Goal: Information Seeking & Learning: Learn about a topic

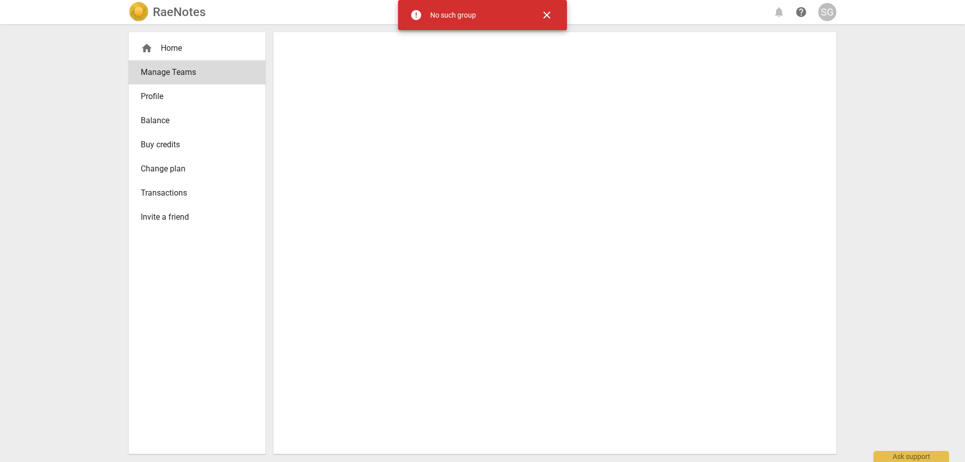
click at [543, 13] on span "close" at bounding box center [547, 15] width 12 height 12
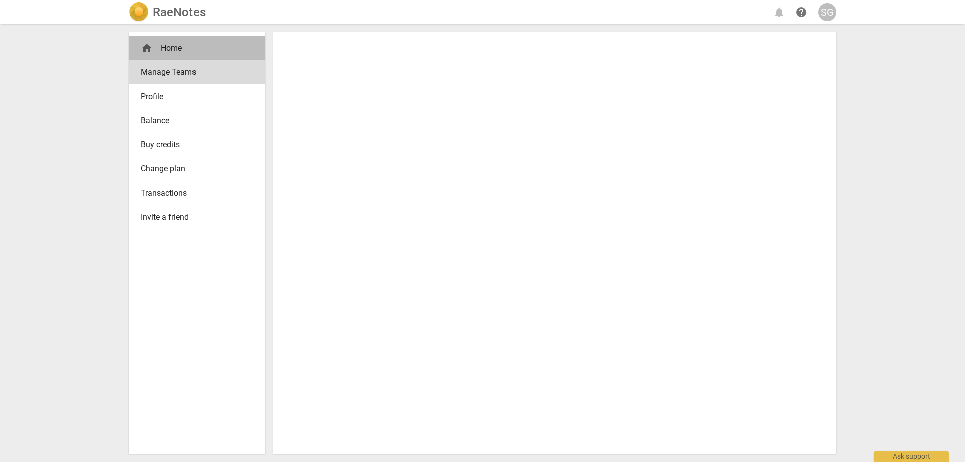
click at [171, 50] on div "home Home" at bounding box center [193, 48] width 105 height 12
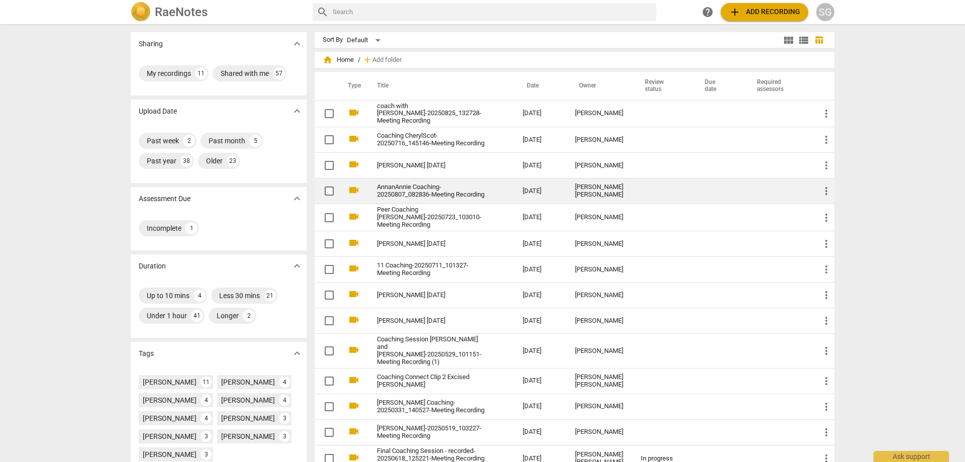
click at [601, 192] on div "[PERSON_NAME] [PERSON_NAME]" at bounding box center [600, 191] width 50 height 15
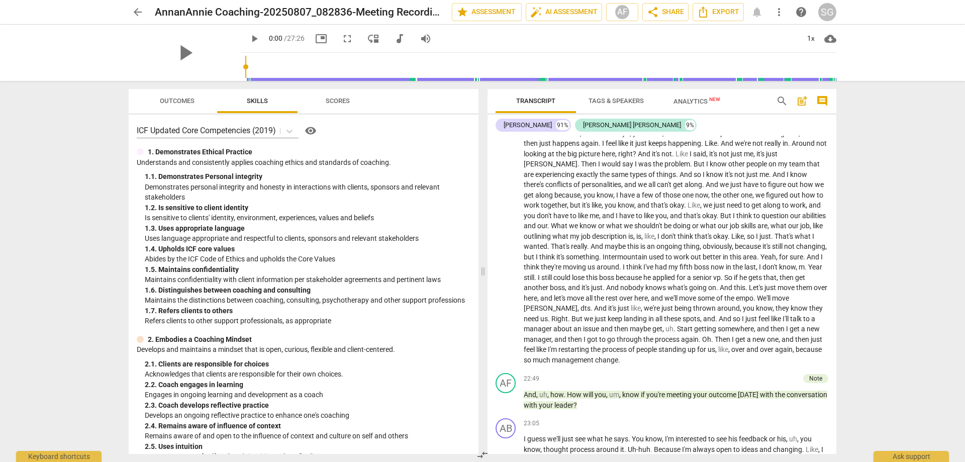
scroll to position [2849, 0]
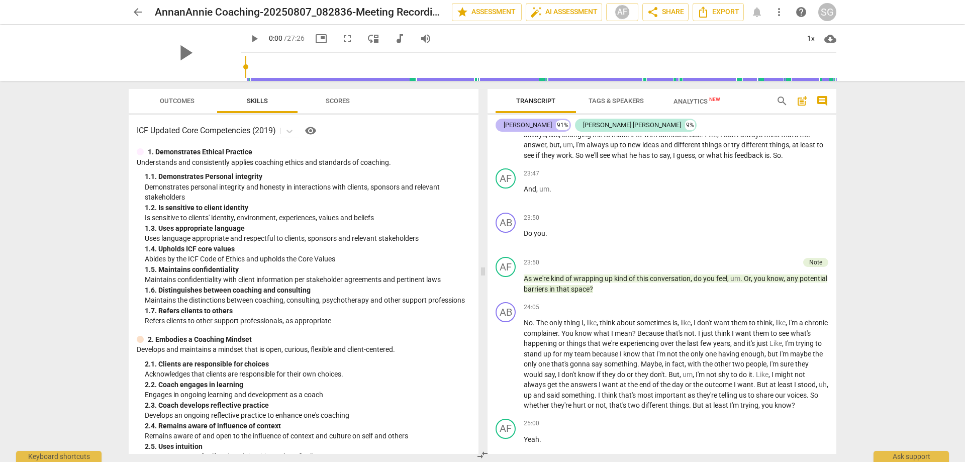
click at [523, 127] on div "[PERSON_NAME]" at bounding box center [528, 125] width 48 height 10
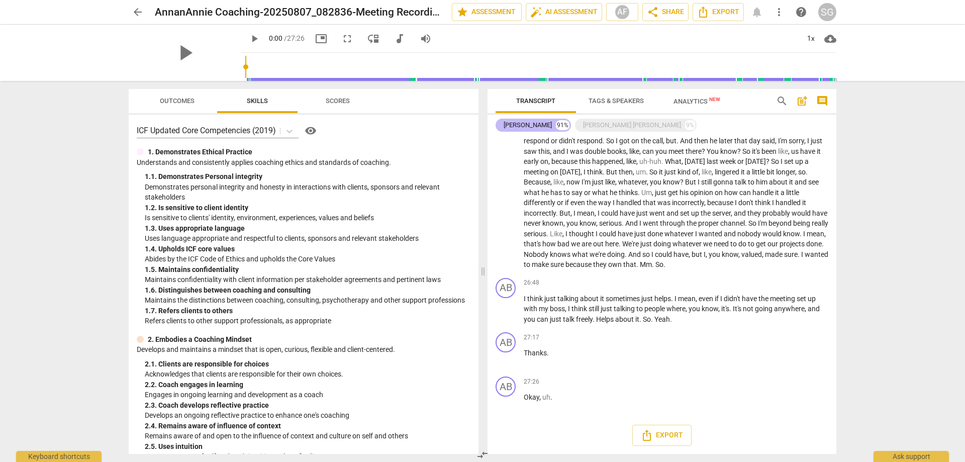
scroll to position [2359, 0]
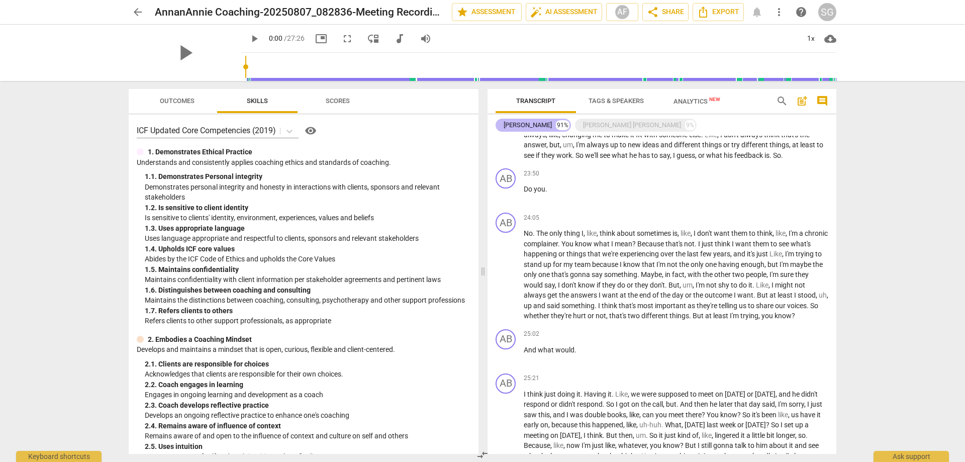
click at [522, 128] on div "[PERSON_NAME]" at bounding box center [528, 125] width 48 height 10
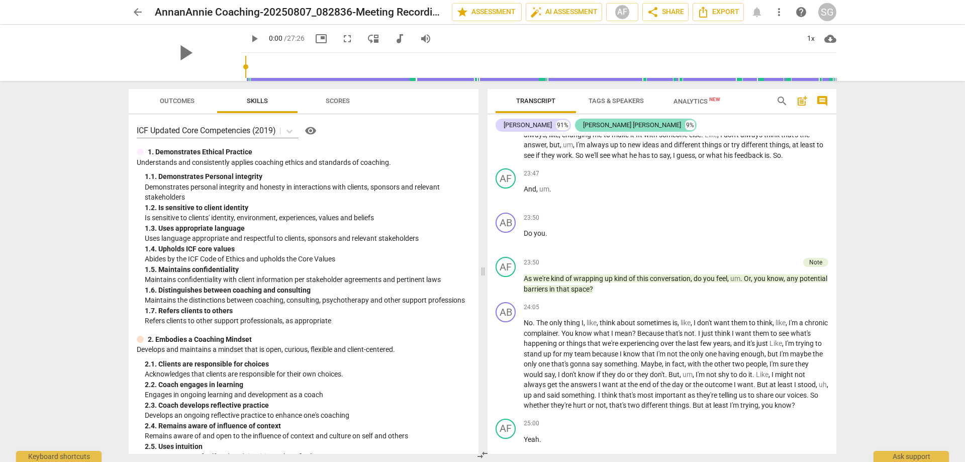
click at [583, 127] on div "[PERSON_NAME] [PERSON_NAME]" at bounding box center [632, 125] width 98 height 10
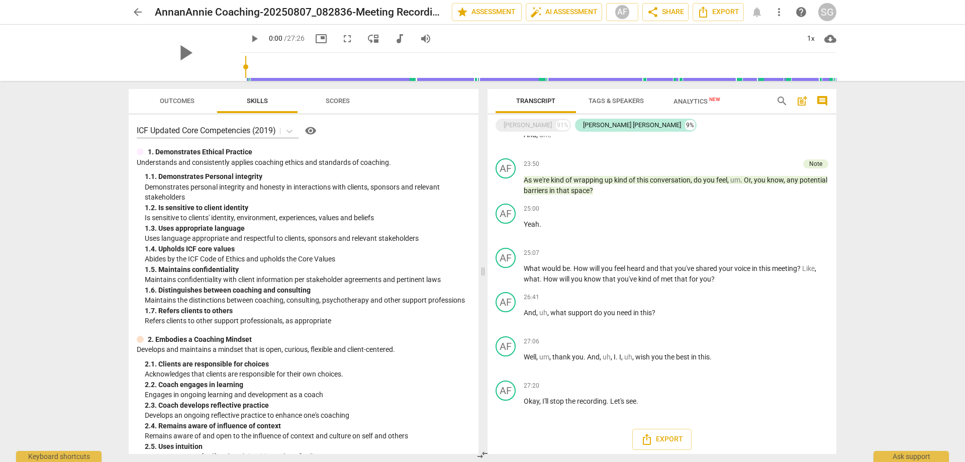
scroll to position [520, 0]
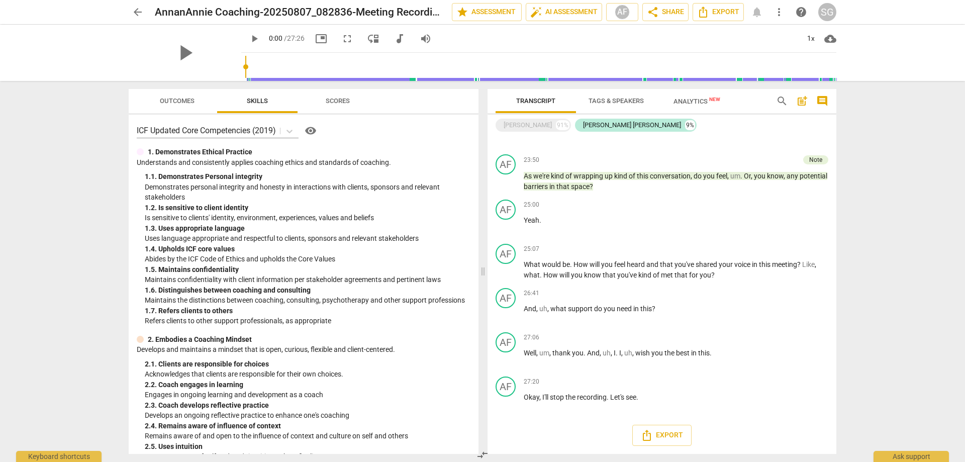
drag, startPoint x: 883, startPoint y: 201, endPoint x: 876, endPoint y: 204, distance: 7.0
click at [882, 202] on div "arrow_back AnnanAnnie Coaching-20250807_082836-Meeting Recording edit star Asse…" at bounding box center [482, 231] width 965 height 462
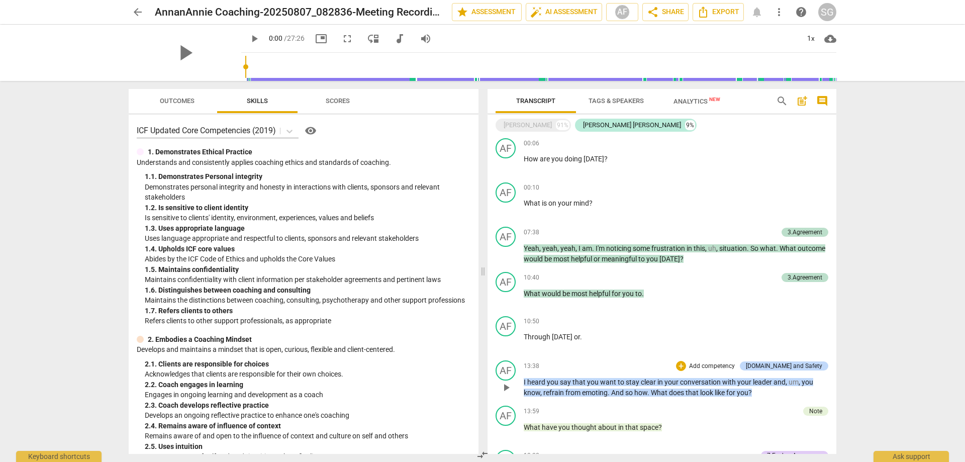
scroll to position [0, 0]
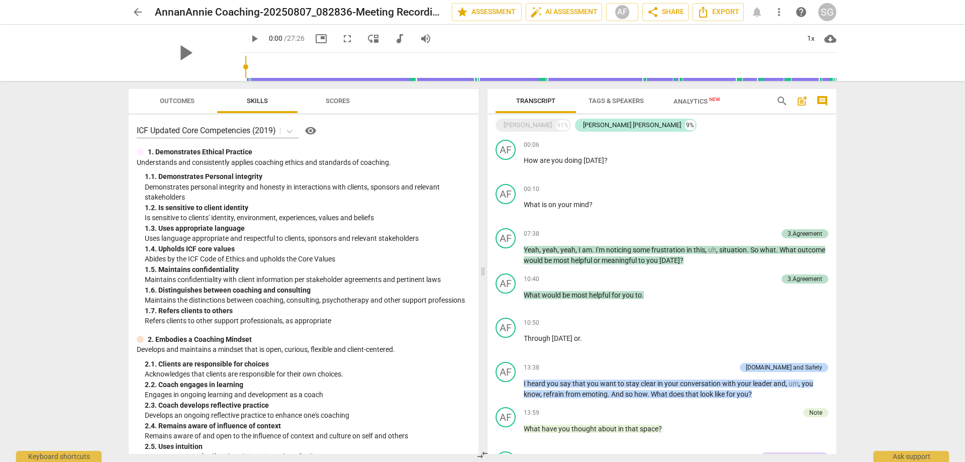
click at [919, 202] on div "arrow_back AnnanAnnie Coaching-20250807_082836-Meeting Recording edit star Asse…" at bounding box center [482, 231] width 965 height 462
click at [860, 180] on div "arrow_back AnnanAnnie Coaching-20250807_082836-Meeting Recording edit star Asse…" at bounding box center [482, 231] width 965 height 462
click at [867, 184] on div "arrow_back AnnanAnnie Coaching-20250807_082836-Meeting Recording edit star Asse…" at bounding box center [482, 231] width 965 height 462
click at [852, 142] on div "arrow_back AnnanAnnie Coaching-20250807_082836-Meeting Recording edit star Asse…" at bounding box center [482, 231] width 965 height 462
click at [592, 125] on div "[PERSON_NAME] [PERSON_NAME]" at bounding box center [632, 125] width 98 height 10
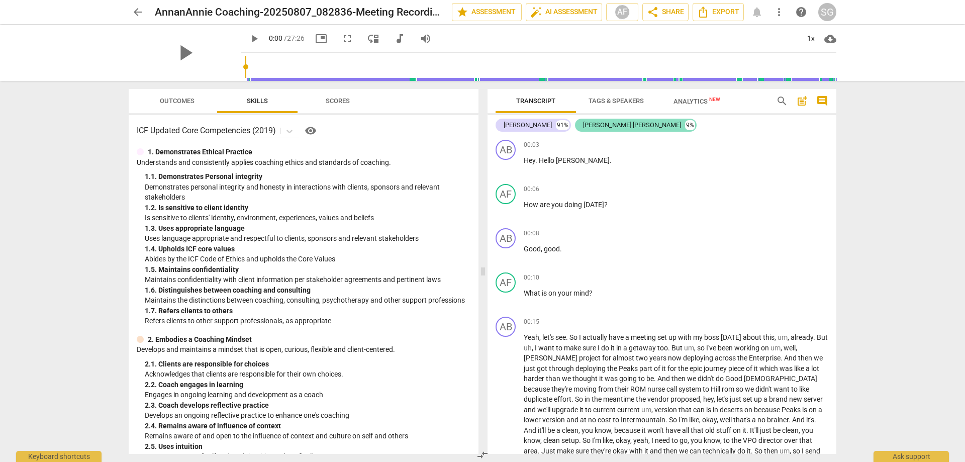
click at [589, 126] on div "[PERSON_NAME] [PERSON_NAME]" at bounding box center [632, 125] width 98 height 10
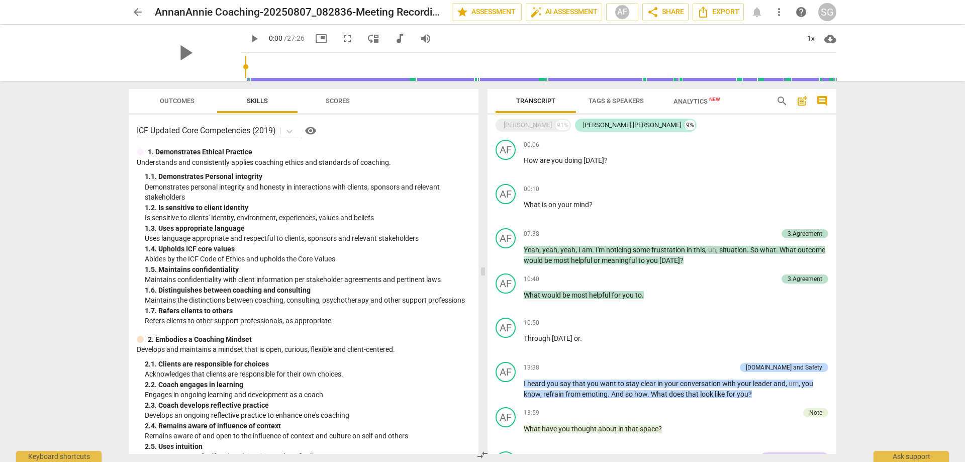
drag, startPoint x: 878, startPoint y: 166, endPoint x: 861, endPoint y: 167, distance: 17.6
click at [878, 165] on div "arrow_back AnnanAnnie Coaching-20250807_082836-Meeting Recording edit star Asse…" at bounding box center [482, 231] width 965 height 462
click at [875, 153] on div "arrow_back AnnanAnnie Coaching-20250807_082836-Meeting Recording edit star Asse…" at bounding box center [482, 231] width 965 height 462
click at [863, 150] on div "arrow_back AnnanAnnie Coaching-20250807_082836-Meeting Recording edit star Asse…" at bounding box center [482, 231] width 965 height 462
click at [859, 150] on div "arrow_back AnnanAnnie Coaching-20250807_082836-Meeting Recording edit star Asse…" at bounding box center [482, 231] width 965 height 462
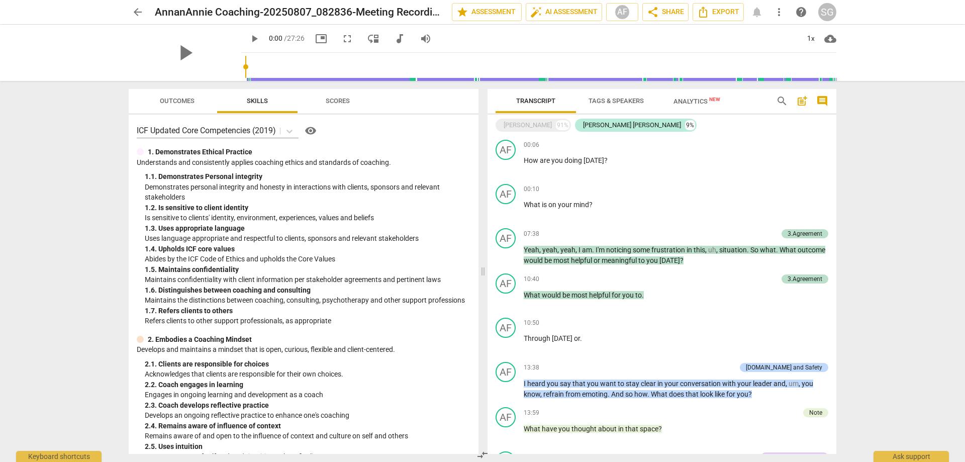
click at [857, 147] on div "arrow_back AnnanAnnie Coaching-20250807_082836-Meeting Recording edit star Asse…" at bounding box center [482, 231] width 965 height 462
click at [584, 125] on div "[PERSON_NAME] [PERSON_NAME]" at bounding box center [632, 125] width 98 height 10
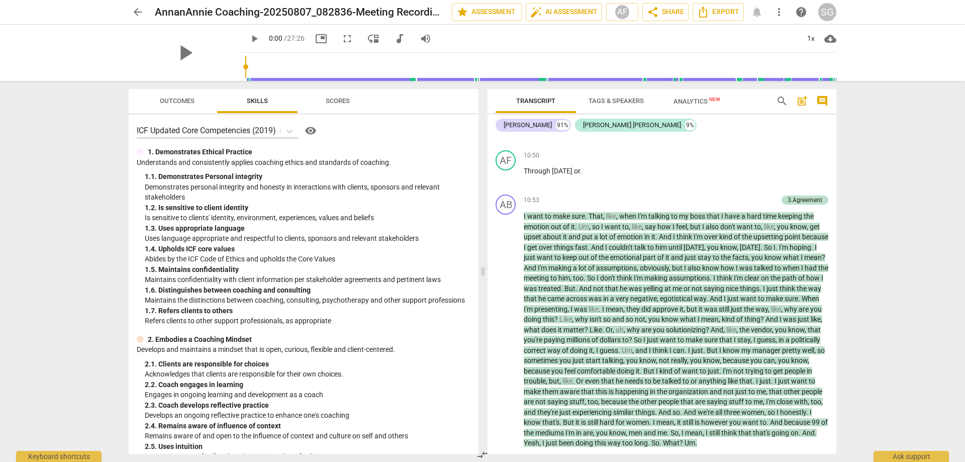
scroll to position [1350, 0]
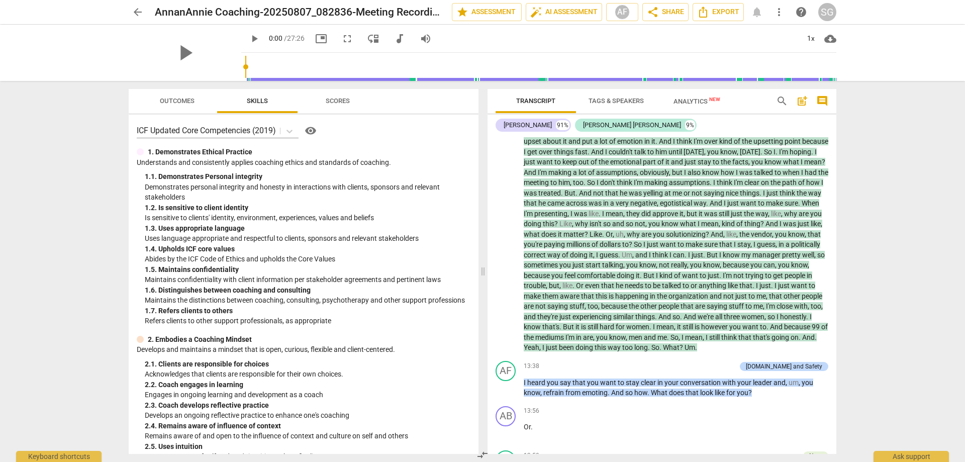
click at [884, 198] on div "arrow_back AnnanAnnie Coaching-20250807_082836-Meeting Recording edit star Asse…" at bounding box center [482, 231] width 965 height 462
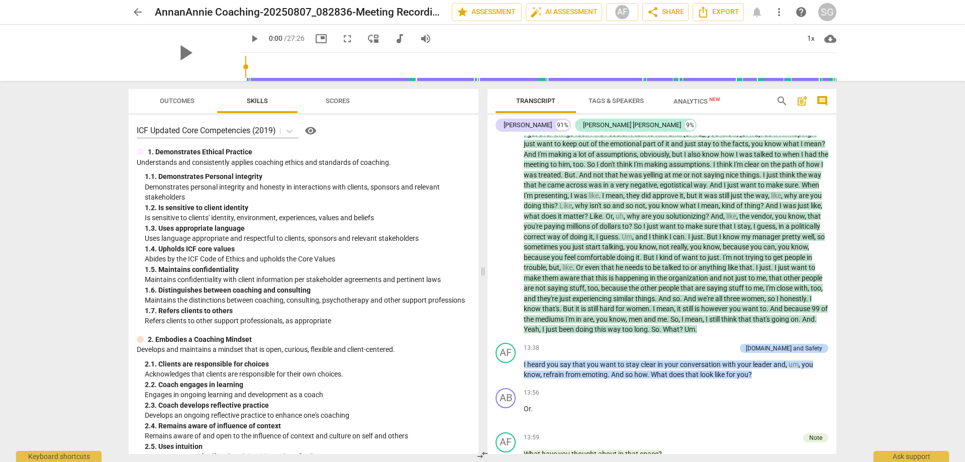
scroll to position [1416, 0]
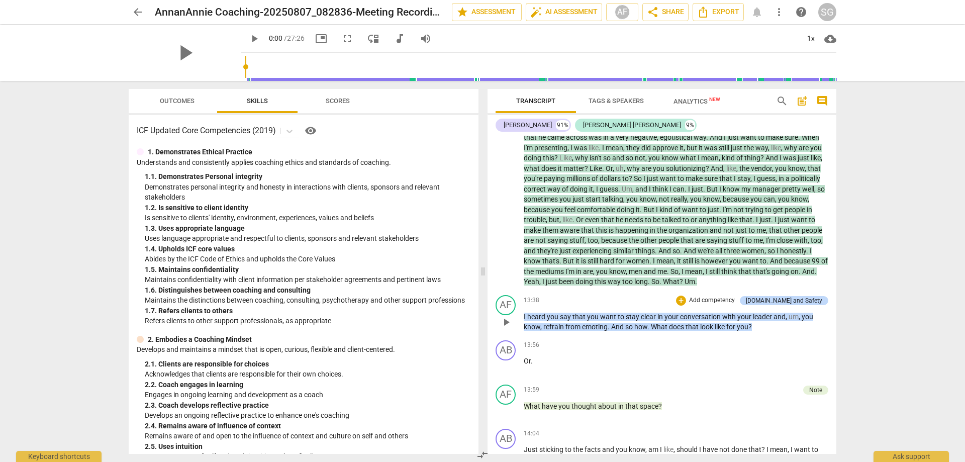
click at [754, 332] on p "I heard you say that you want to stay clear in your conversation with your lead…" at bounding box center [676, 322] width 305 height 21
click at [872, 353] on div "arrow_back AnnanAnnie Coaching-20250807_082836-Meeting Recording edit star Asse…" at bounding box center [482, 231] width 965 height 462
click at [867, 350] on div "arrow_back AnnanAnnie Coaching-20250807_082836-Meeting Recording edit star Asse…" at bounding box center [482, 231] width 965 height 462
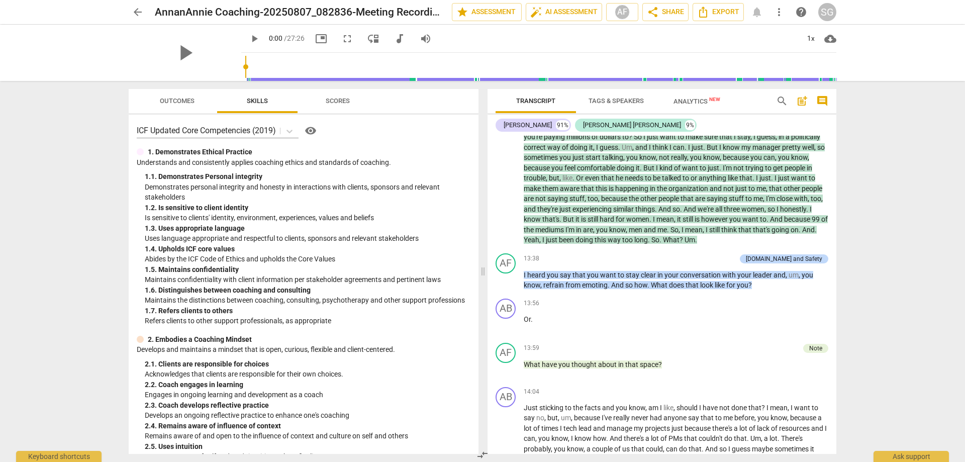
scroll to position [1464, 0]
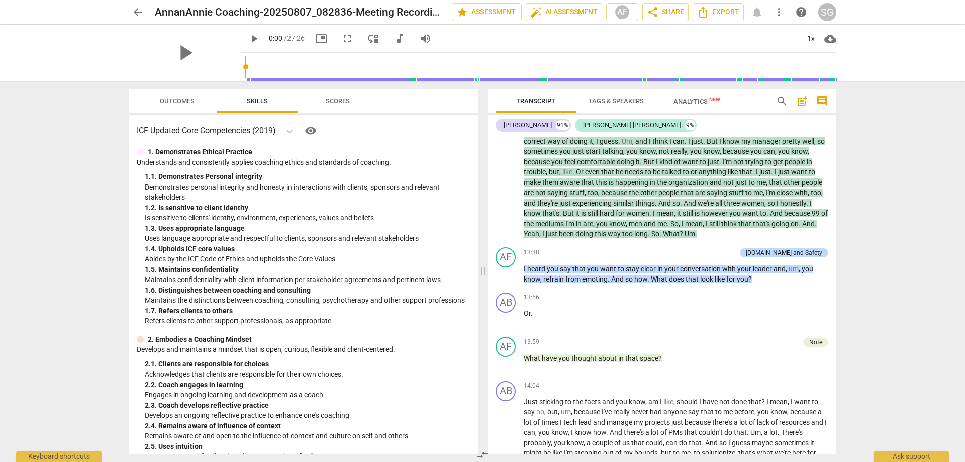
click at [856, 313] on div "arrow_back AnnanAnnie Coaching-20250807_082836-Meeting Recording edit star Asse…" at bounding box center [482, 231] width 965 height 462
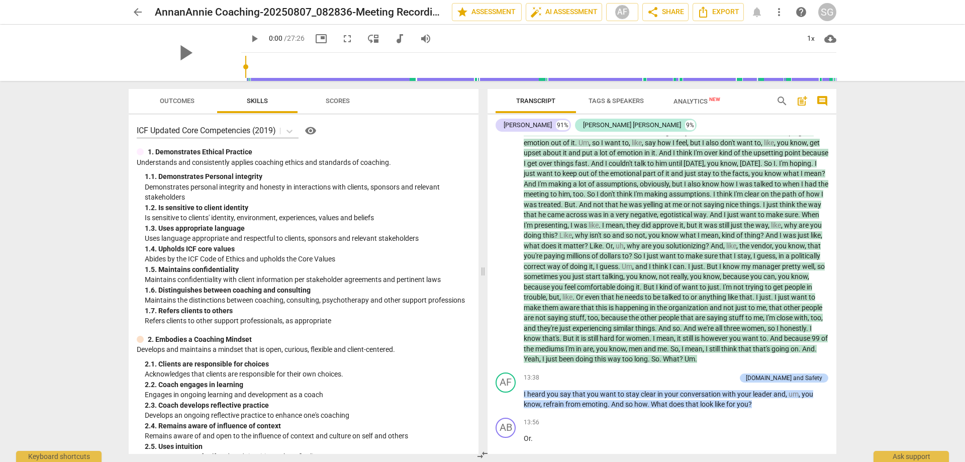
scroll to position [1332, 0]
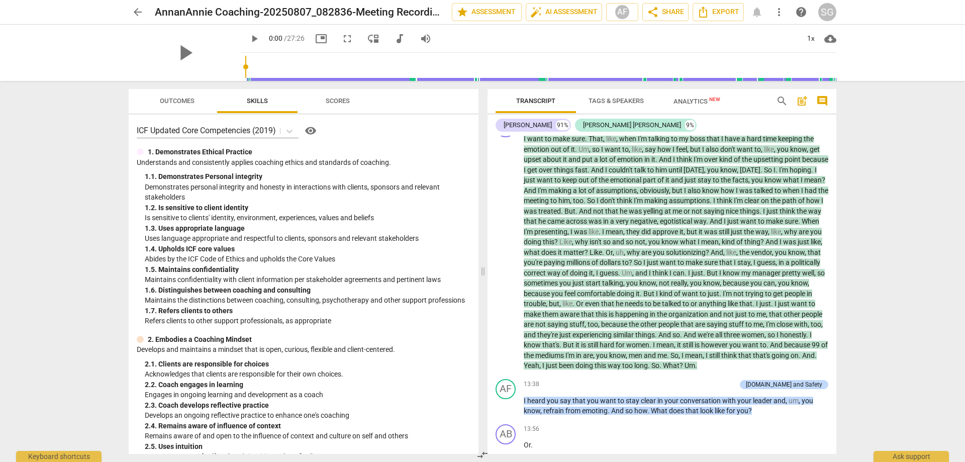
click at [853, 270] on div "arrow_back AnnanAnnie Coaching-20250807_082836-Meeting Recording edit star Asse…" at bounding box center [482, 231] width 965 height 462
click at [845, 246] on div "arrow_back AnnanAnnie Coaching-20250807_082836-Meeting Recording edit star Asse…" at bounding box center [482, 231] width 965 height 462
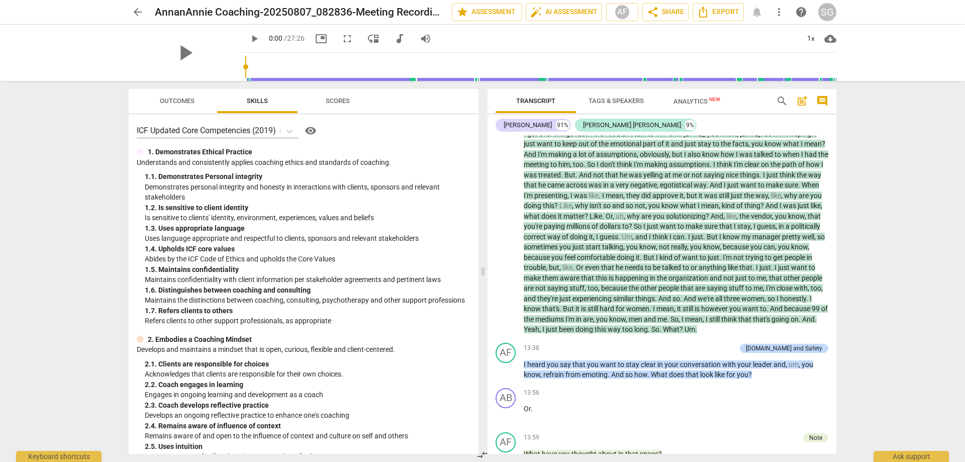
scroll to position [1398, 0]
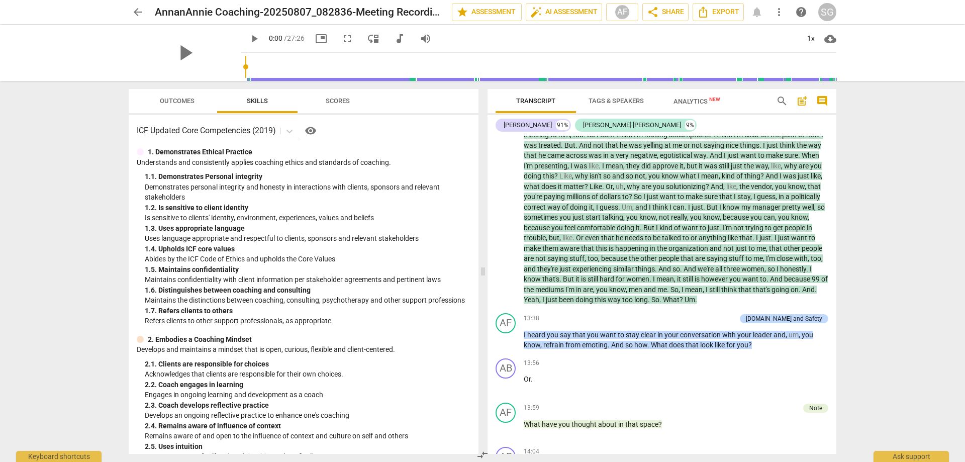
click at [842, 258] on div "Transcript Tags & Speakers Analytics New search post_add comment [PERSON_NAME] …" at bounding box center [664, 271] width 361 height 381
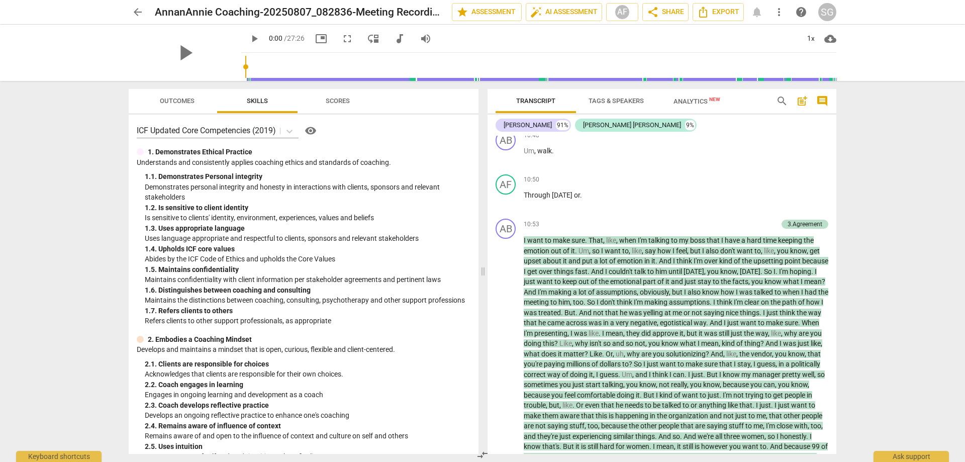
scroll to position [1326, 0]
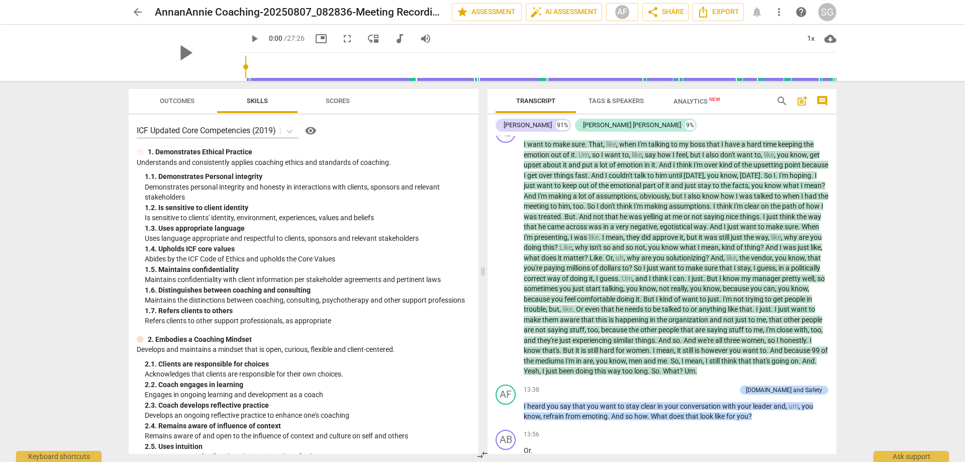
click at [859, 256] on div "arrow_back AnnanAnnie Coaching-20250807_082836-Meeting Recording edit star Asse…" at bounding box center [482, 231] width 965 height 462
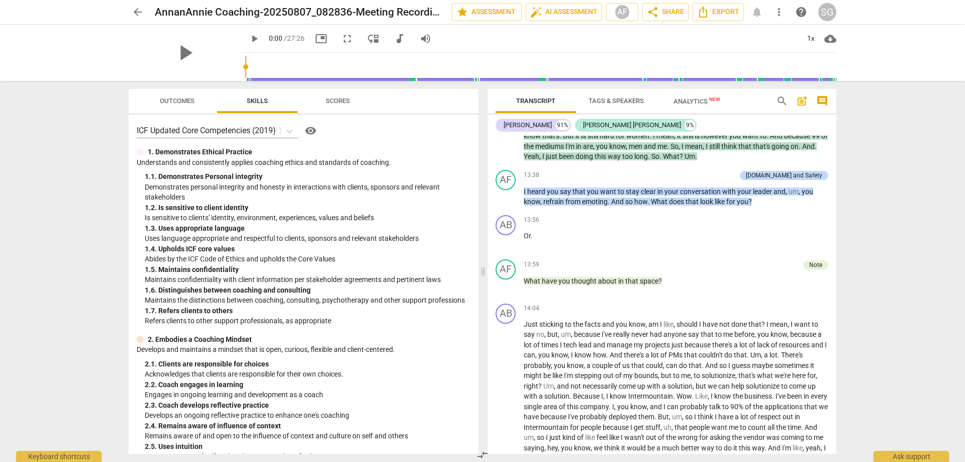
scroll to position [1511, 0]
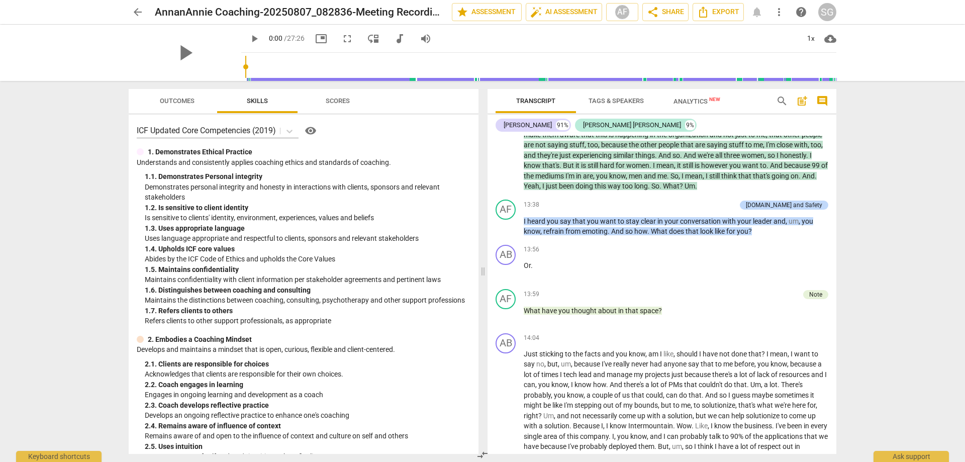
click at [855, 258] on div "arrow_back AnnanAnnie Coaching-20250807_082836-Meeting Recording edit star Asse…" at bounding box center [482, 231] width 965 height 462
drag, startPoint x: 756, startPoint y: 260, endPoint x: 654, endPoint y: 268, distance: 102.8
click at [654, 241] on div "AF play_arrow pause 13:38 + Add competency [DOMAIN_NAME] and Safety keyboard_ar…" at bounding box center [662, 218] width 349 height 45
drag, startPoint x: 879, startPoint y: 253, endPoint x: 837, endPoint y: 260, distance: 42.7
click at [878, 253] on div "arrow_back AnnanAnnie Coaching-20250807_082836-Meeting Recording edit star Asse…" at bounding box center [482, 231] width 965 height 462
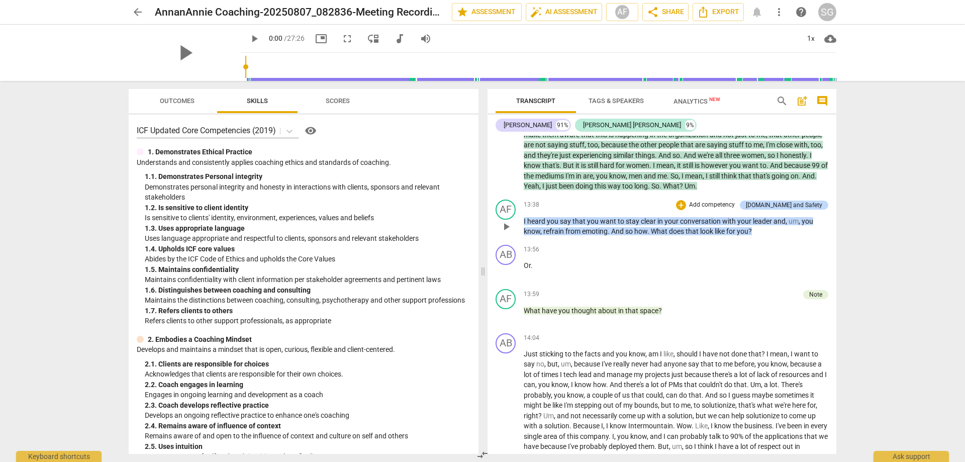
click at [760, 237] on p "I heard you say that you want to stay clear in your conversation with your lead…" at bounding box center [676, 226] width 305 height 21
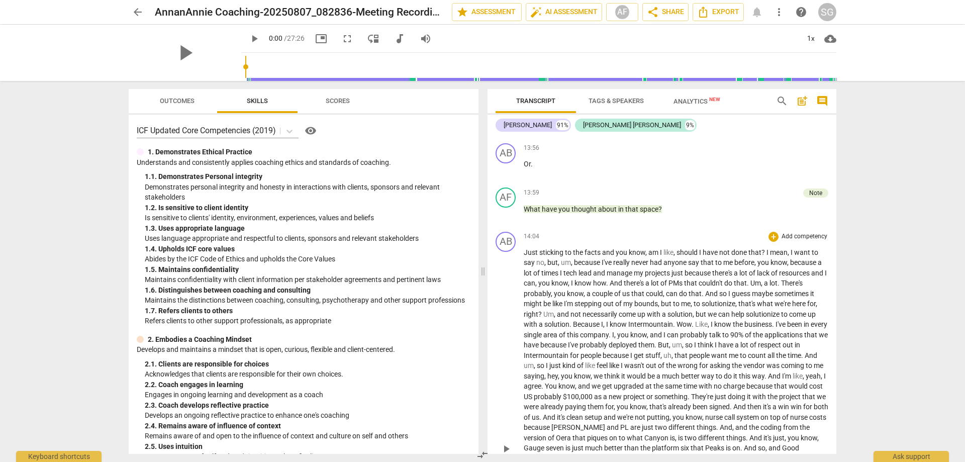
scroll to position [1619, 0]
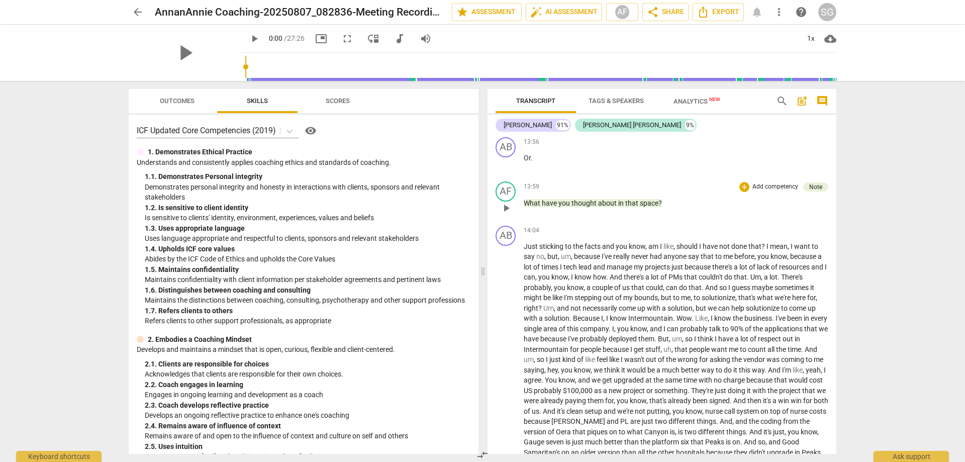
click at [675, 209] on p "What have you thought about in that space ?" at bounding box center [676, 203] width 305 height 11
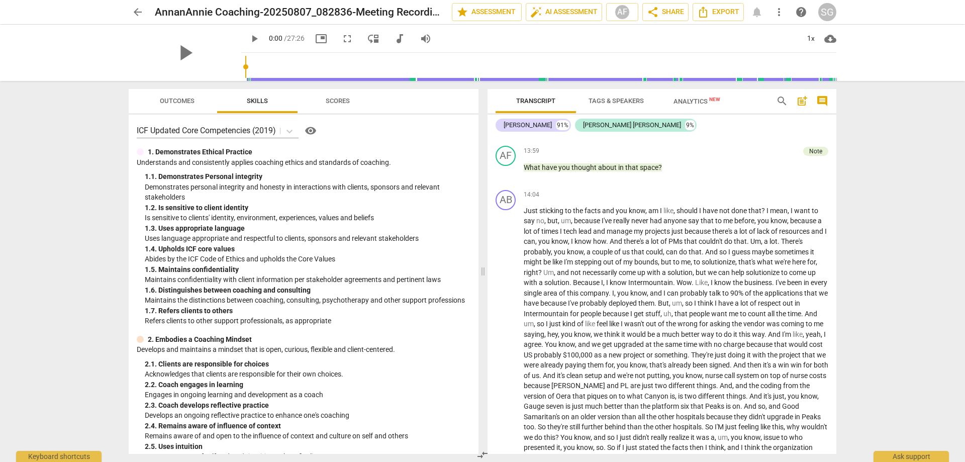
scroll to position [1666, 0]
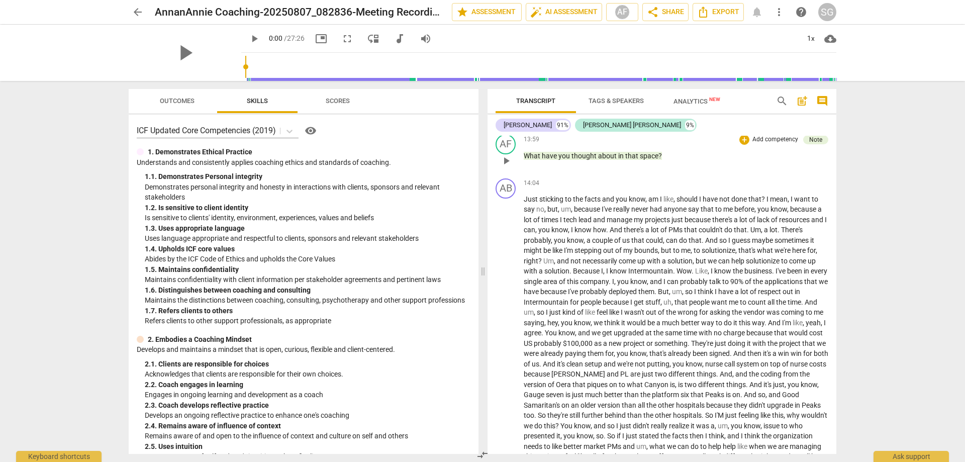
click at [675, 161] on p "What have you thought about in that space ?" at bounding box center [676, 156] width 305 height 11
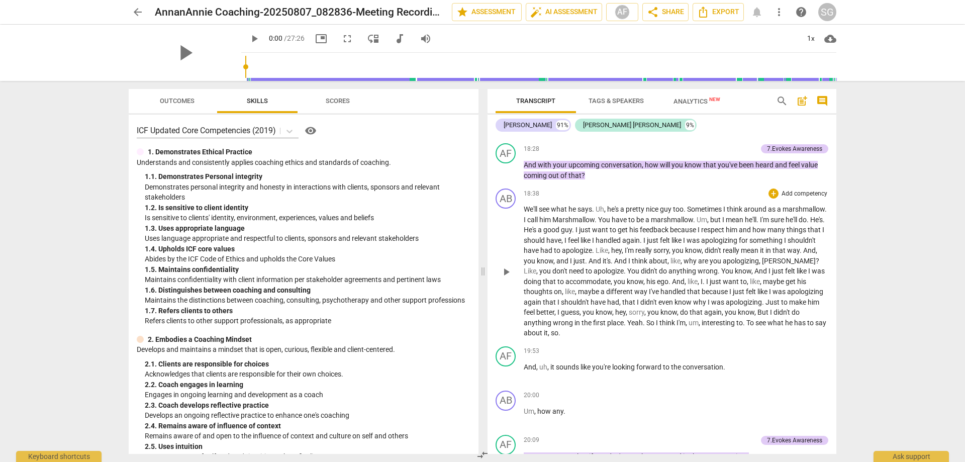
scroll to position [2133, 0]
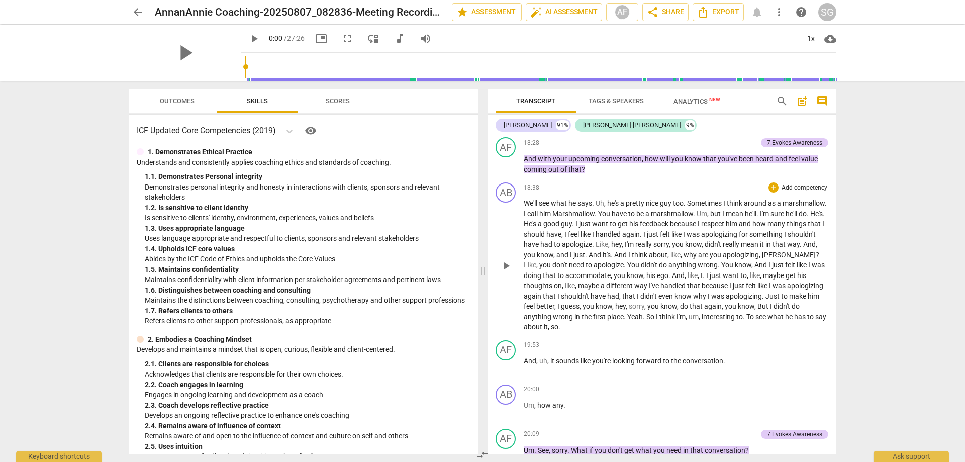
click at [524, 207] on span "We'll" at bounding box center [531, 203] width 15 height 8
click at [622, 238] on span "handled" at bounding box center [609, 234] width 27 height 8
click at [745, 218] on span "mean" at bounding box center [735, 214] width 19 height 8
click at [572, 228] on span "guy" at bounding box center [566, 224] width 11 height 8
click at [654, 332] on p "We'll see what he says . Uh , he's a pretty nice guy too . Sometimes I think ar…" at bounding box center [676, 265] width 305 height 134
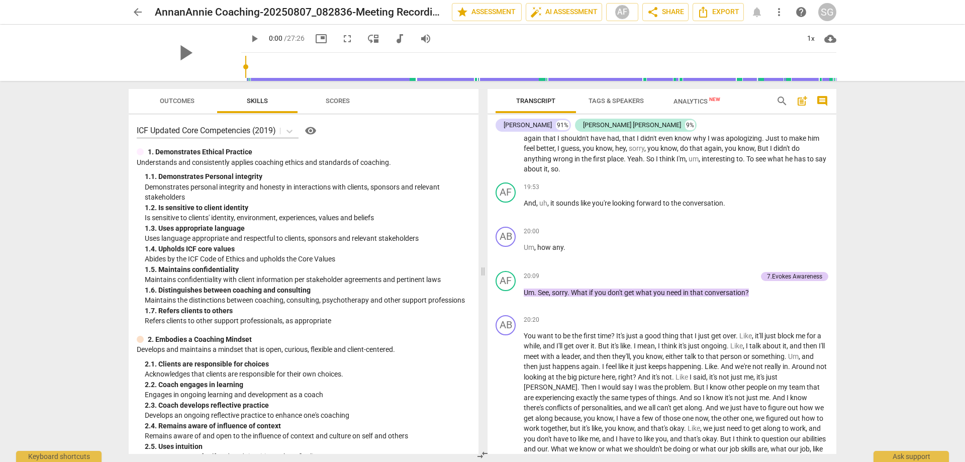
scroll to position [2300, 0]
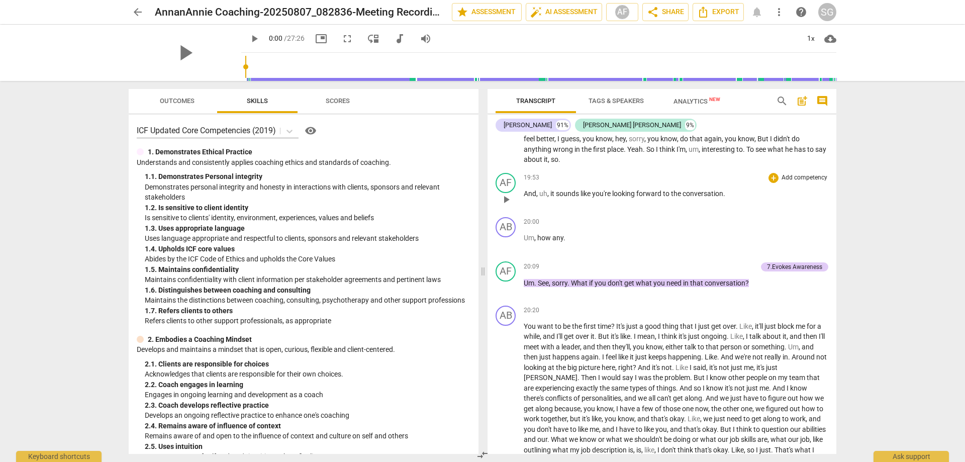
click at [737, 199] on p "And , uh , it sounds like you're looking forward to the conversation ." at bounding box center [676, 194] width 305 height 11
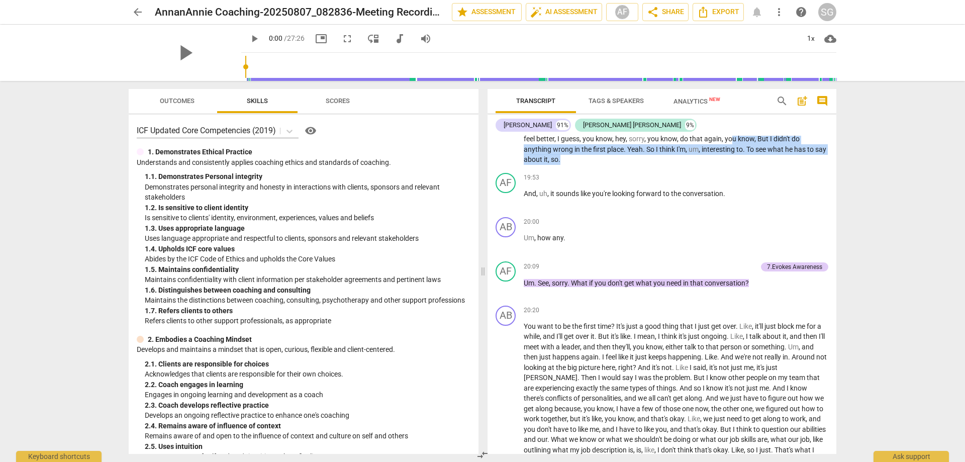
drag, startPoint x: 651, startPoint y: 187, endPoint x: 541, endPoint y: 178, distance: 110.4
click at [534, 165] on p "We'll see what he says . Uh , he's a pretty nice guy too . Sometimes I think ar…" at bounding box center [676, 98] width 305 height 134
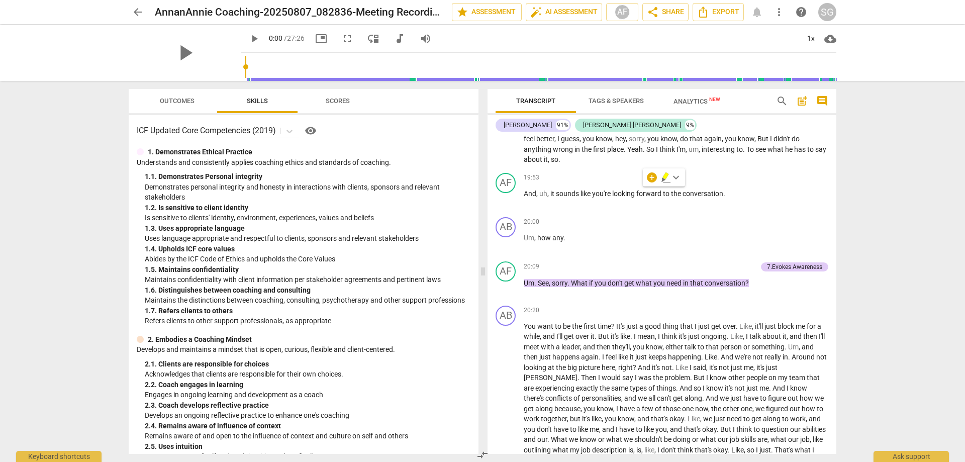
click at [585, 164] on p "We'll see what he says . Uh , he's a pretty nice guy too . Sometimes I think ar…" at bounding box center [676, 98] width 305 height 134
click at [730, 199] on p "And , uh , it sounds like you're looking forward to the conversation ." at bounding box center [676, 194] width 305 height 11
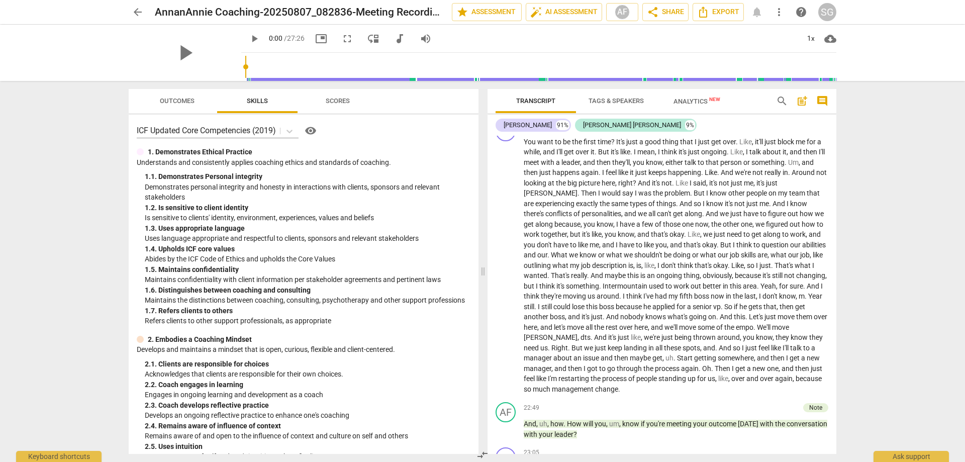
scroll to position [2497, 0]
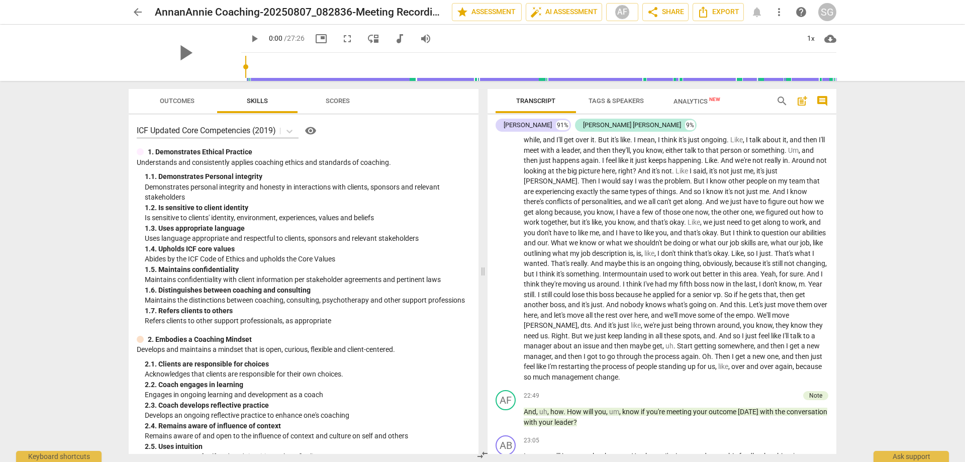
drag, startPoint x: 870, startPoint y: 297, endPoint x: 875, endPoint y: 303, distance: 7.9
click at [873, 300] on div "arrow_back AnnanAnnie Coaching-20250807_082836-Meeting Recording edit star Asse…" at bounding box center [482, 231] width 965 height 462
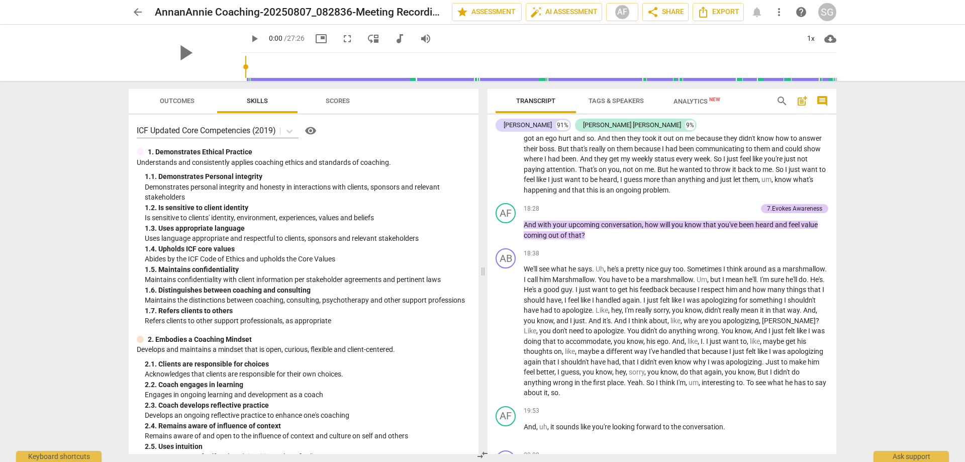
scroll to position [2091, 0]
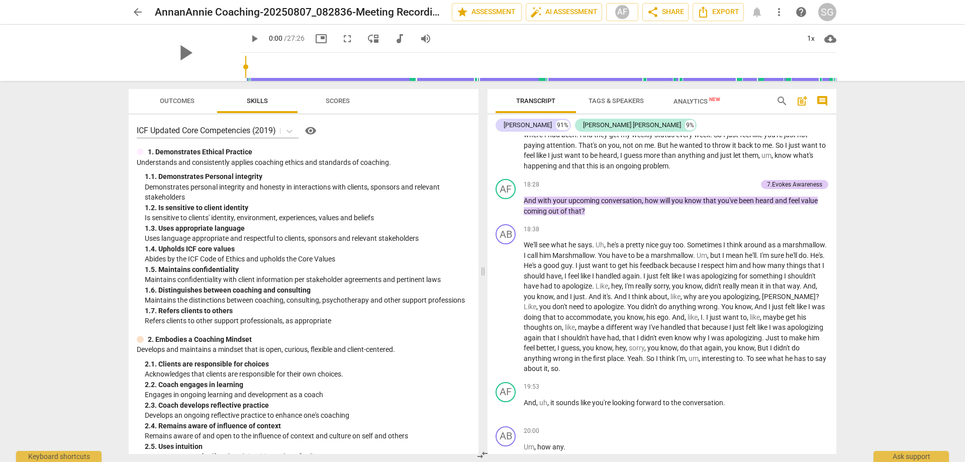
click at [866, 289] on div "arrow_back AnnanAnnie Coaching-20250807_082836-Meeting Recording edit star Asse…" at bounding box center [482, 231] width 965 height 462
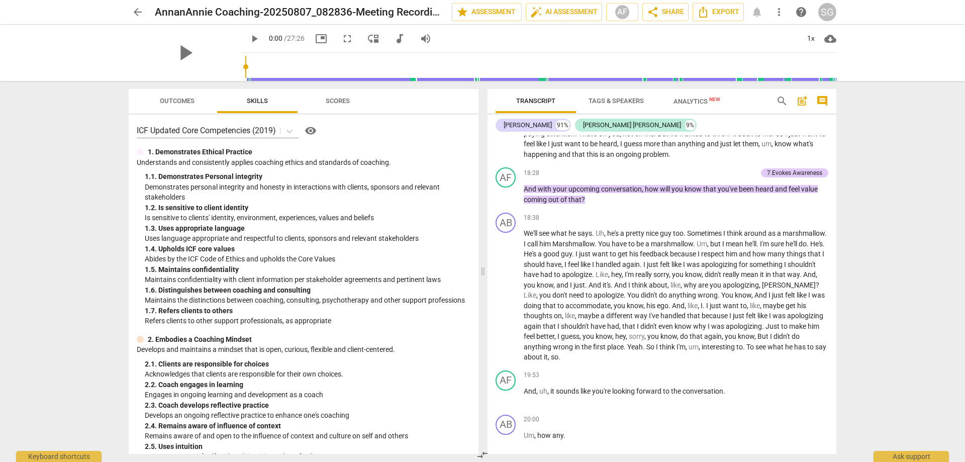
scroll to position [2091, 0]
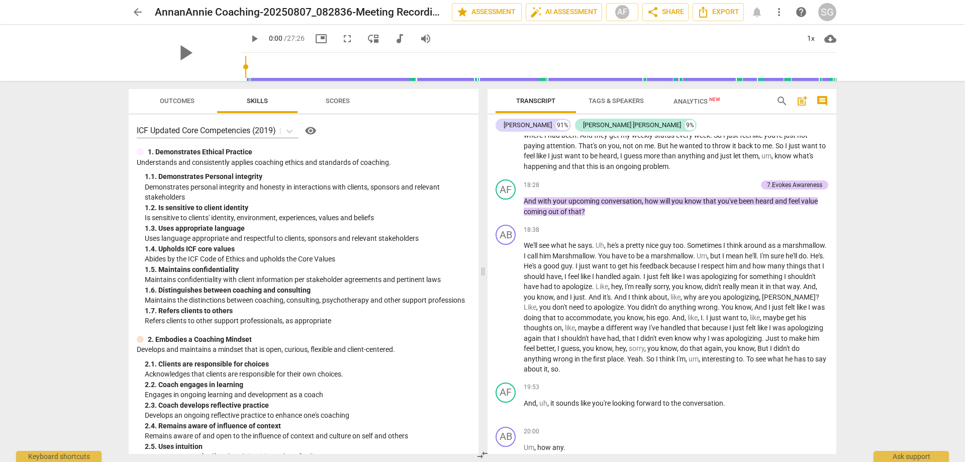
click at [863, 244] on div "arrow_back AnnanAnnie Coaching-20250807_082836-Meeting Recording edit star Asse…" at bounding box center [482, 231] width 965 height 462
drag, startPoint x: 624, startPoint y: 250, endPoint x: 638, endPoint y: 249, distance: 14.1
click at [624, 221] on div "AF play_arrow pause 18:28 + Add competency 7.Evokes Awareness keyboard_arrow_ri…" at bounding box center [662, 197] width 349 height 45
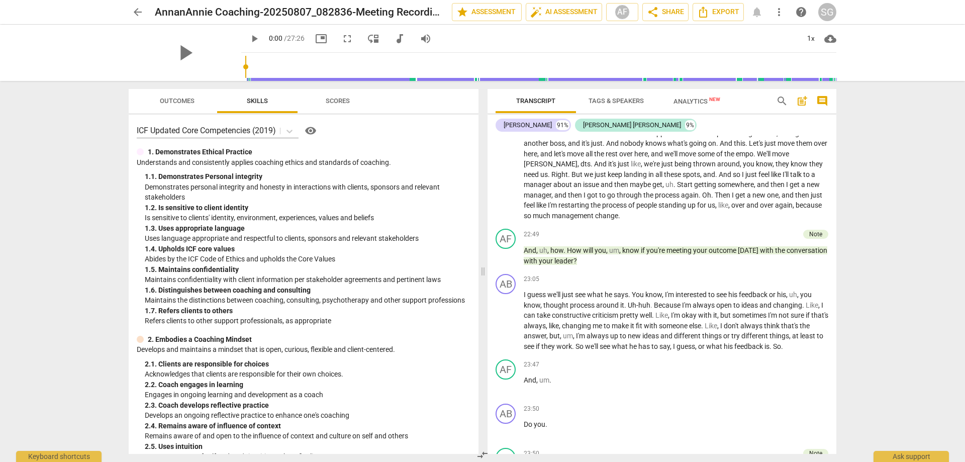
scroll to position [2635, 0]
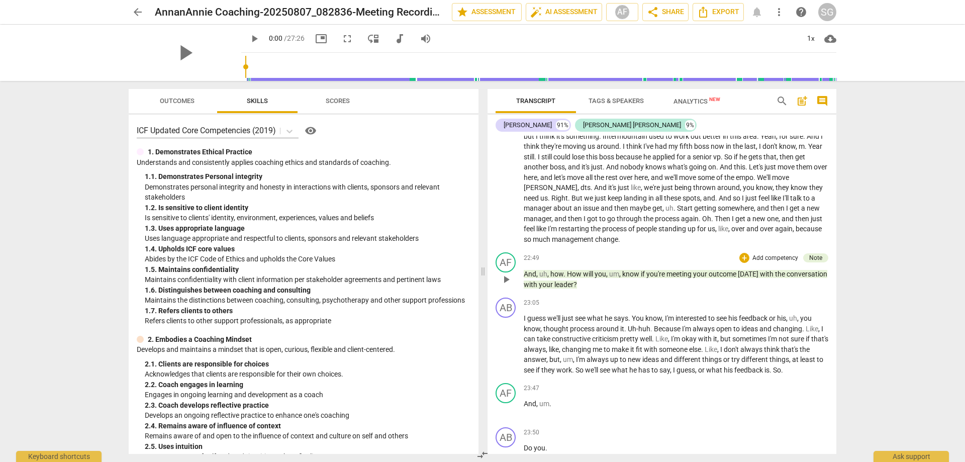
click at [626, 290] on p "And , uh , how . How will you , um , know if you're meeting your outcome [DATE]…" at bounding box center [676, 279] width 305 height 21
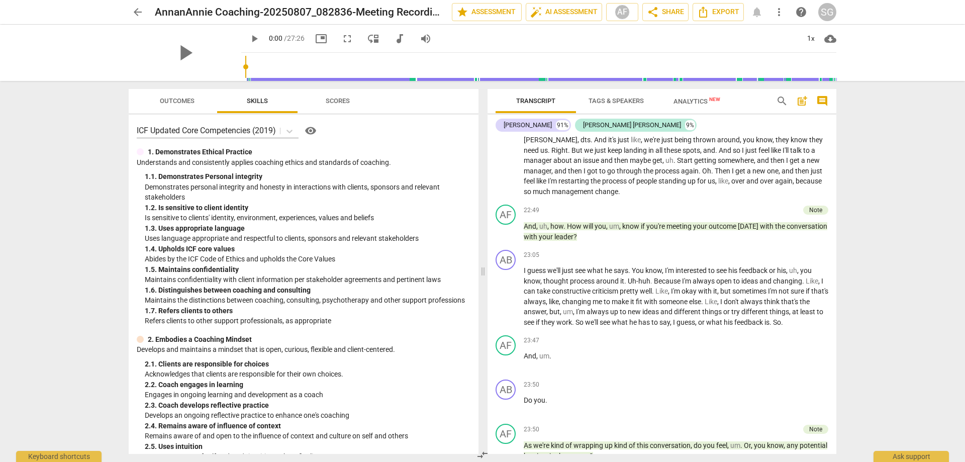
scroll to position [2688, 0]
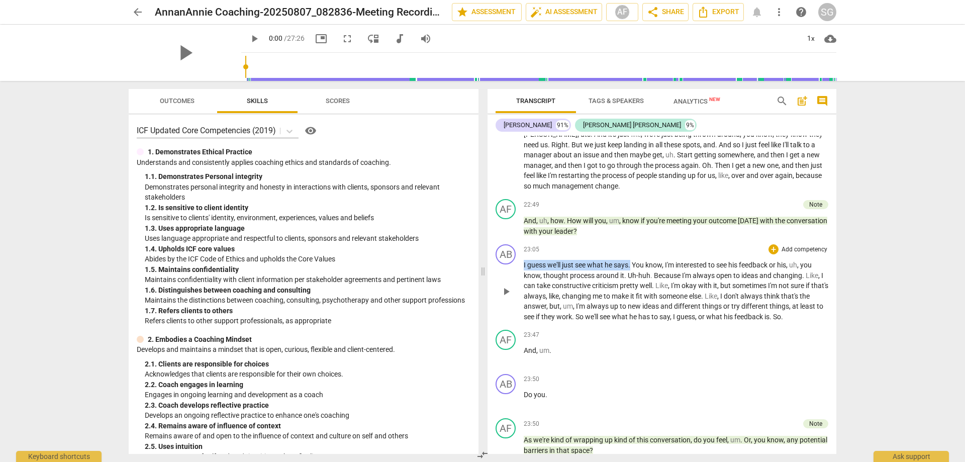
drag, startPoint x: 633, startPoint y: 297, endPoint x: 522, endPoint y: 297, distance: 110.6
click at [522, 297] on div "AB play_arrow pause 23:05 + Add competency keyboard_arrow_right I guess we'll j…" at bounding box center [662, 282] width 349 height 85
click at [699, 301] on p "I guess we'll just see what he says . You know , I'm interested to see his feed…" at bounding box center [676, 291] width 305 height 62
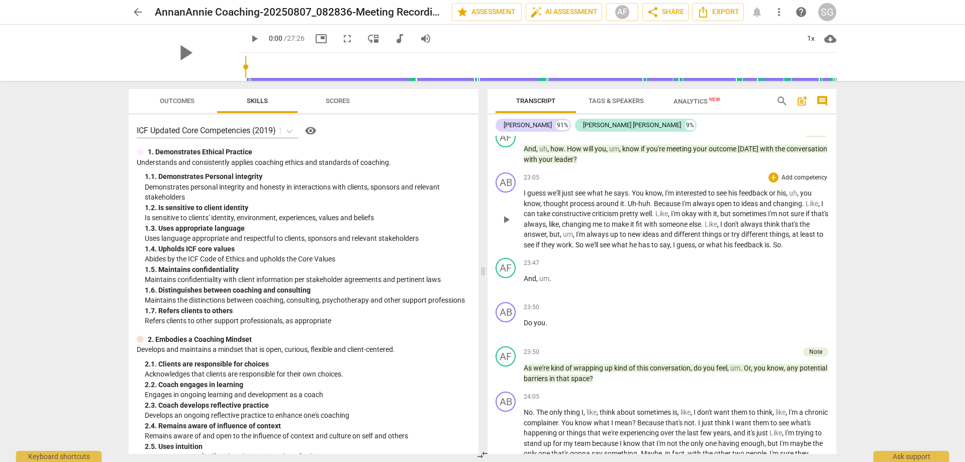
drag, startPoint x: 522, startPoint y: 221, endPoint x: 586, endPoint y: 226, distance: 64.6
click at [586, 226] on div "AB play_arrow pause 23:05 + Add competency keyboard_arrow_right I guess we'll j…" at bounding box center [662, 210] width 349 height 85
drag, startPoint x: 633, startPoint y: 224, endPoint x: 521, endPoint y: 222, distance: 111.1
click at [521, 222] on div "AB play_arrow pause 23:05 + Add competency keyboard_arrow_right I guess we'll j…" at bounding box center [662, 210] width 349 height 85
click at [668, 218] on span "Like" at bounding box center [662, 214] width 13 height 8
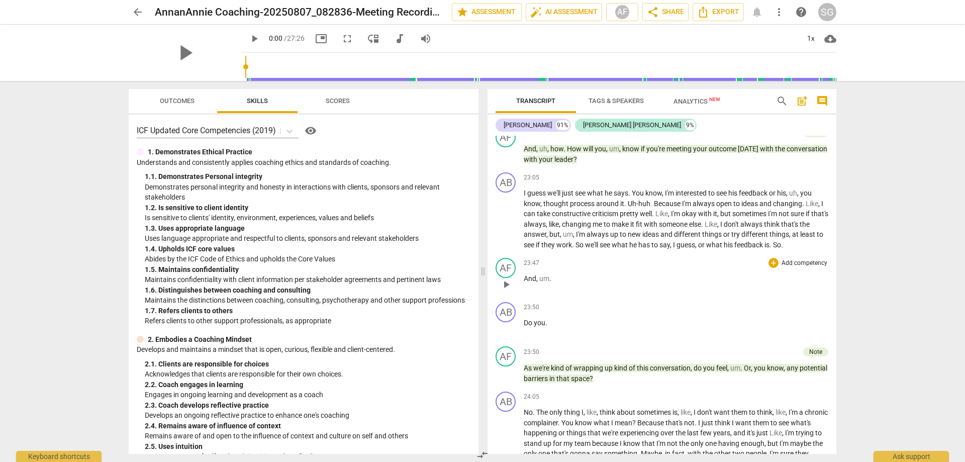
scroll to position [2927, 0]
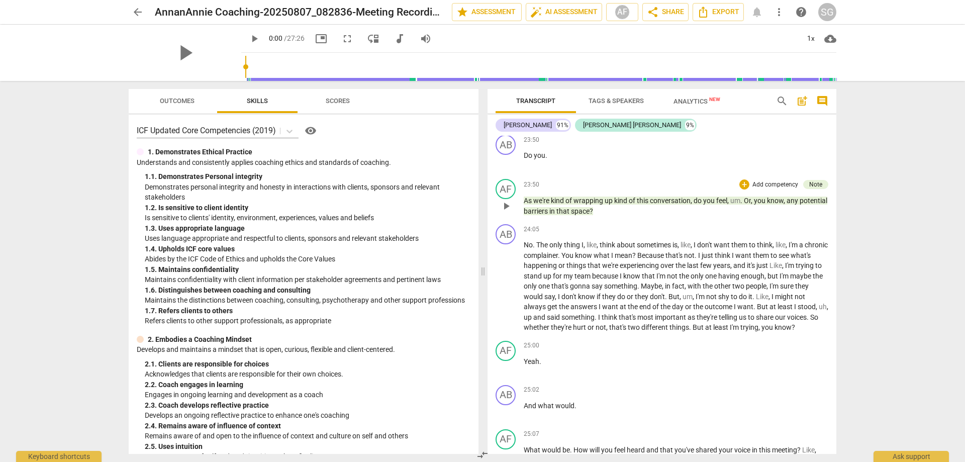
click at [631, 216] on p "As we're kind of wrapping up kind of this conversation , do you feel , um . Or …" at bounding box center [676, 206] width 305 height 21
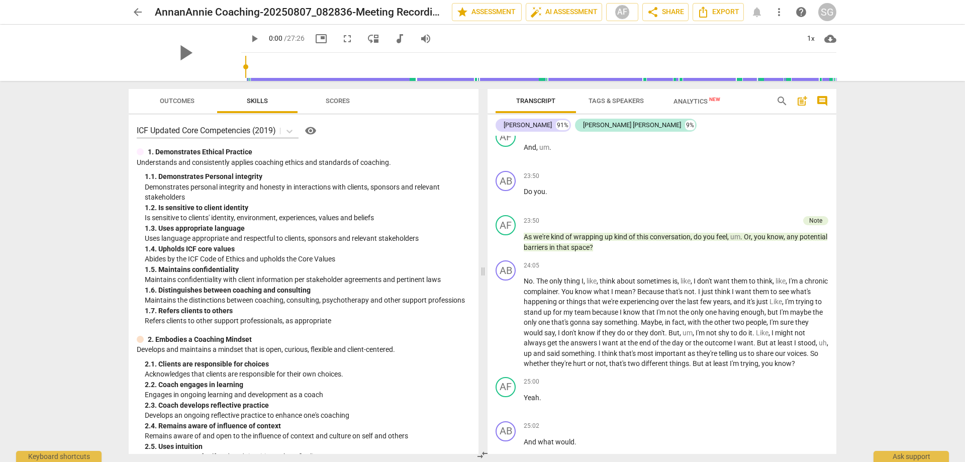
scroll to position [2939, 0]
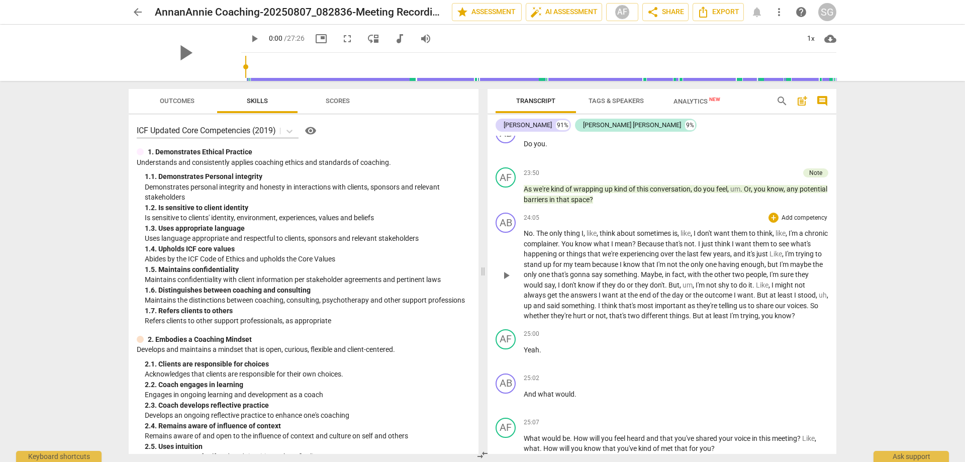
click at [821, 303] on p "No . The only thing I , like , think about sometimes is , like , I don't want t…" at bounding box center [676, 274] width 305 height 93
click at [820, 296] on p "No . The only thing I , like , think about sometimes is , like , I don't want t…" at bounding box center [676, 274] width 305 height 93
click at [813, 316] on p "No . The only thing I , like , think about sometimes is , like , I don't want t…" at bounding box center [676, 274] width 305 height 93
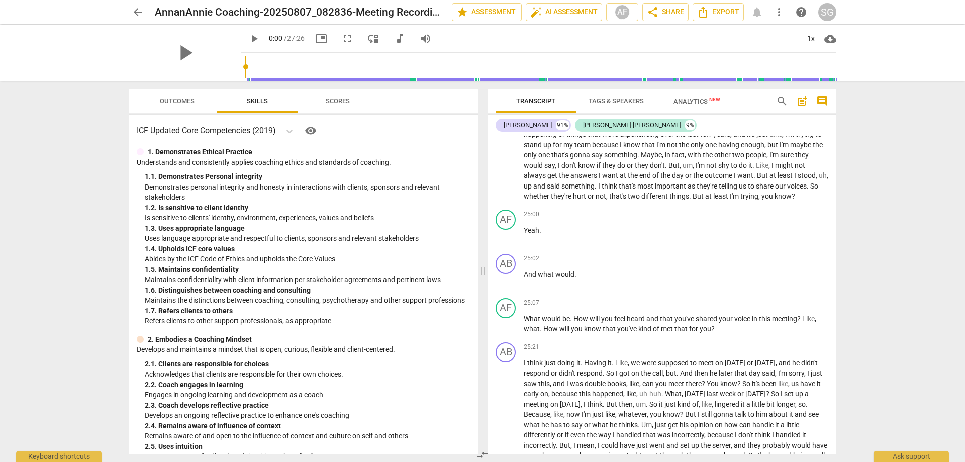
scroll to position [3065, 0]
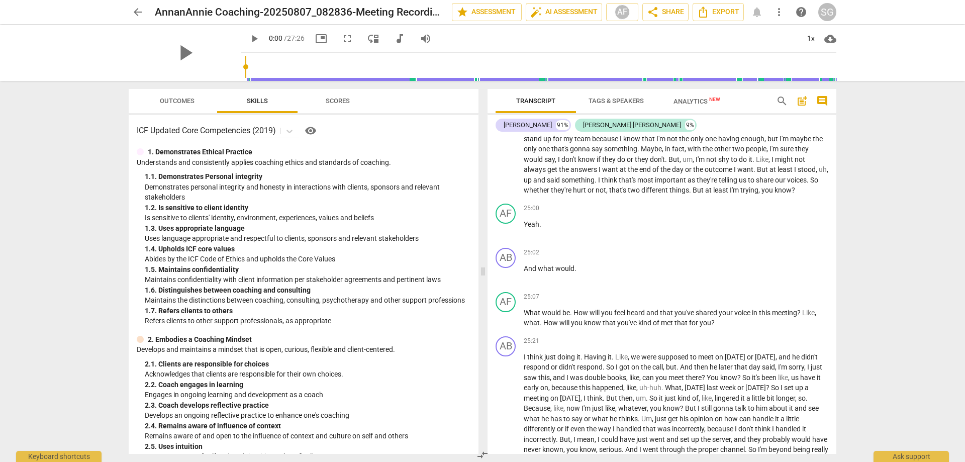
click at [858, 370] on div "arrow_back AnnanAnnie Coaching-20250807_082836-Meeting Recording edit star Asse…" at bounding box center [482, 231] width 965 height 462
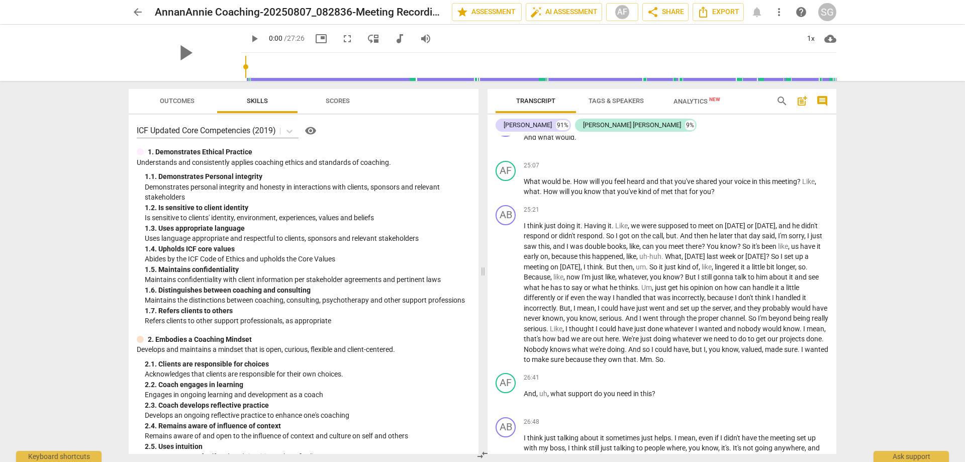
scroll to position [3232, 0]
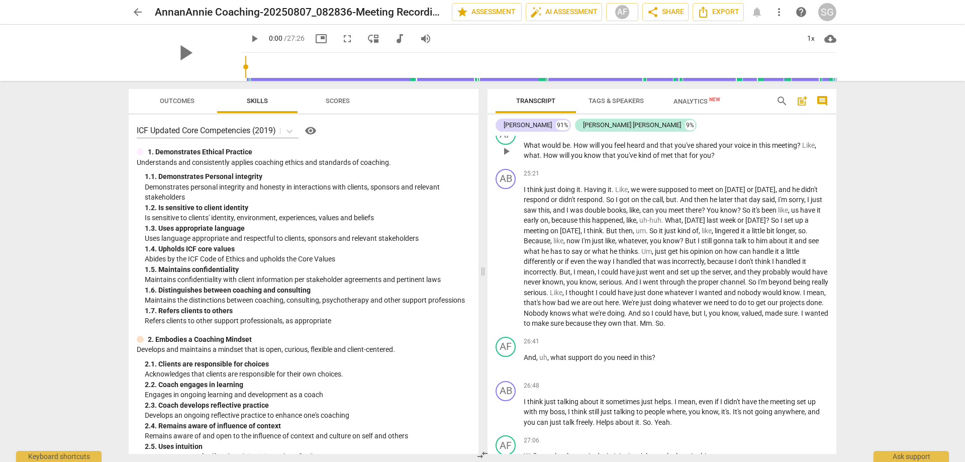
click at [722, 161] on p "What would be . How will you feel heard and that you've shared your voice in th…" at bounding box center [676, 150] width 305 height 21
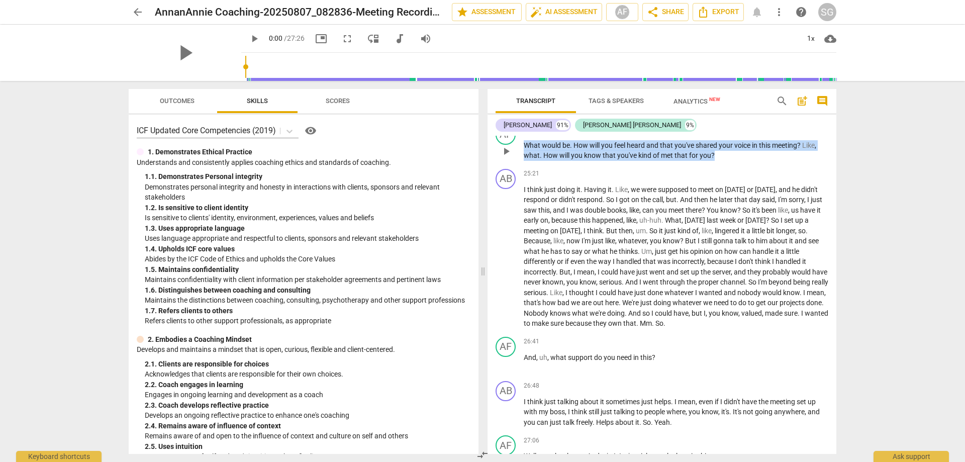
drag, startPoint x: 726, startPoint y: 195, endPoint x: 523, endPoint y: 188, distance: 202.3
click at [523, 165] on div "AF play_arrow pause 25:07 + Add competency keyboard_arrow_right What would be .…" at bounding box center [662, 143] width 349 height 44
click at [731, 161] on p "What would be . How will you feel heard and that you've shared your voice in th…" at bounding box center [676, 150] width 305 height 21
drag, startPoint x: 732, startPoint y: 197, endPoint x: 519, endPoint y: 186, distance: 213.0
click at [520, 165] on div "AF play_arrow pause 25:07 + Add competency keyboard_arrow_right What would be .…" at bounding box center [662, 143] width 349 height 44
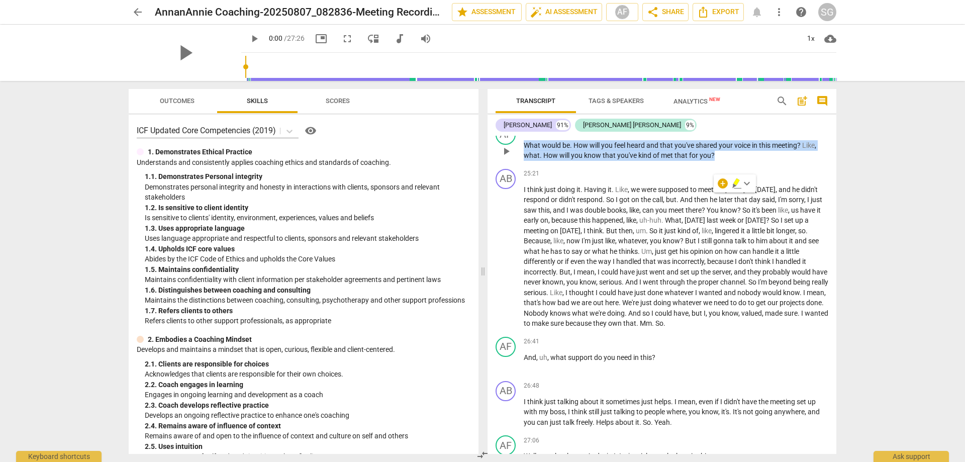
click at [727, 161] on p "What would be . How will you feel heard and that you've shared your voice in th…" at bounding box center [676, 150] width 305 height 21
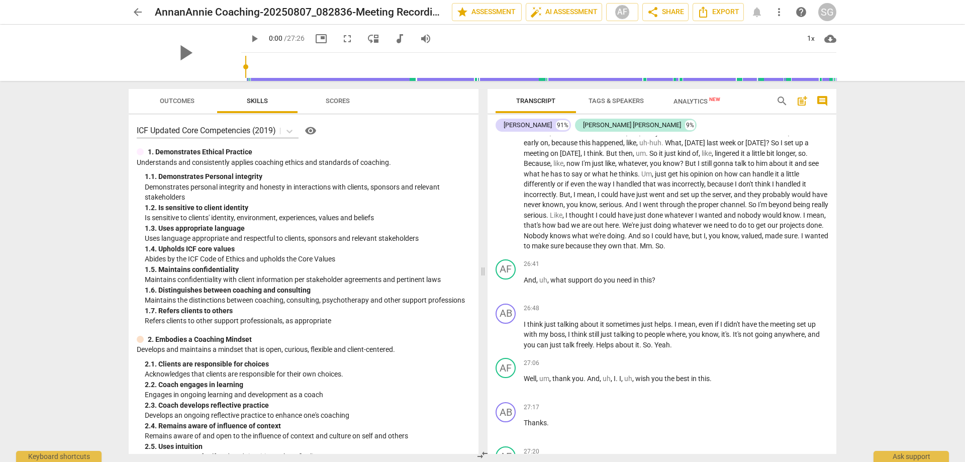
scroll to position [3315, 0]
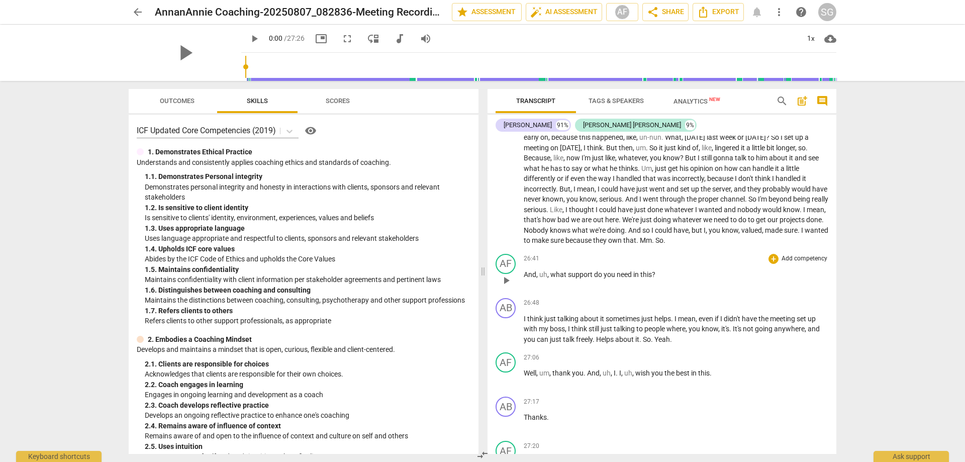
click at [668, 290] on div "26:41 + Add competency keyboard_arrow_right And , uh , what support do you need…" at bounding box center [676, 272] width 305 height 36
click at [688, 345] on p "I think just talking about it sometimes just helps . I mean , even if I didn't …" at bounding box center [676, 329] width 305 height 31
click at [665, 290] on div "26:41 + Add competency keyboard_arrow_right And , uh , what support do you need…" at bounding box center [676, 272] width 305 height 36
click at [745, 246] on p "I think just doing it . Having it . Like , we were supposed to meet [DATE] or […" at bounding box center [676, 174] width 305 height 144
click at [664, 280] on p "And , uh , what support do you need in this ?" at bounding box center [676, 275] width 305 height 11
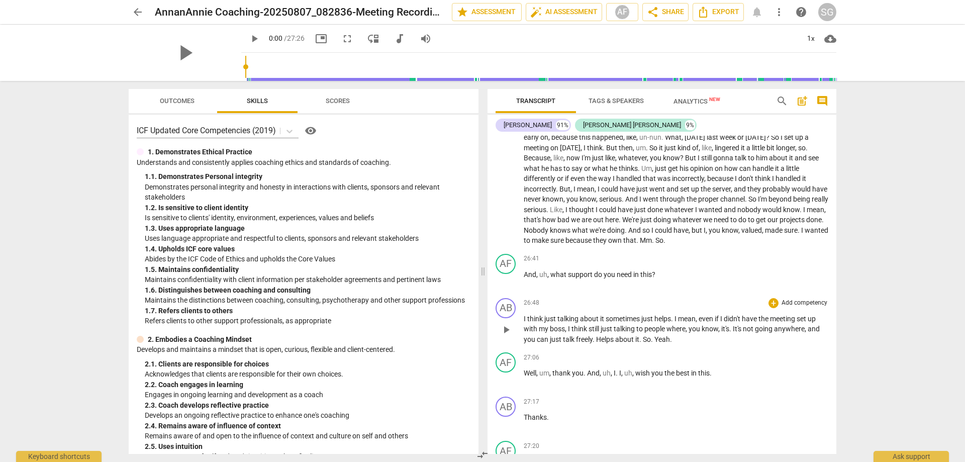
click at [691, 345] on p "I think just talking about it sometimes just helps . I mean , even if I didn't …" at bounding box center [676, 329] width 305 height 31
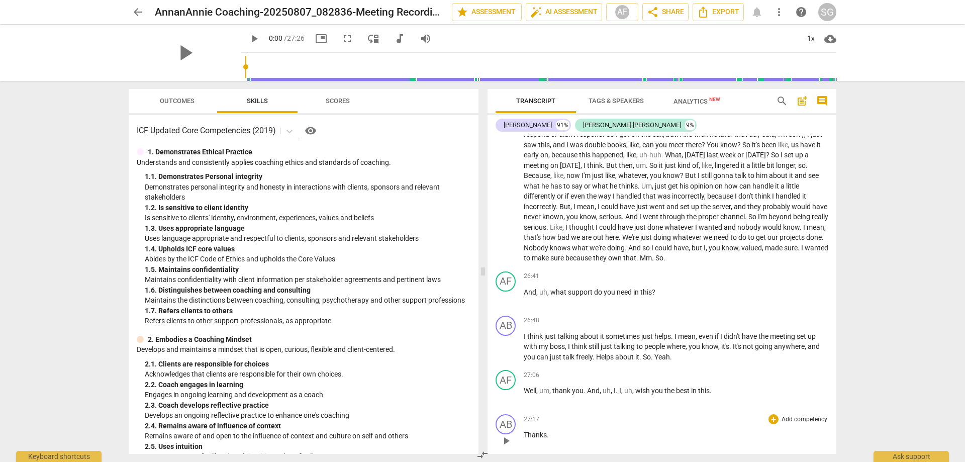
scroll to position [2962, 0]
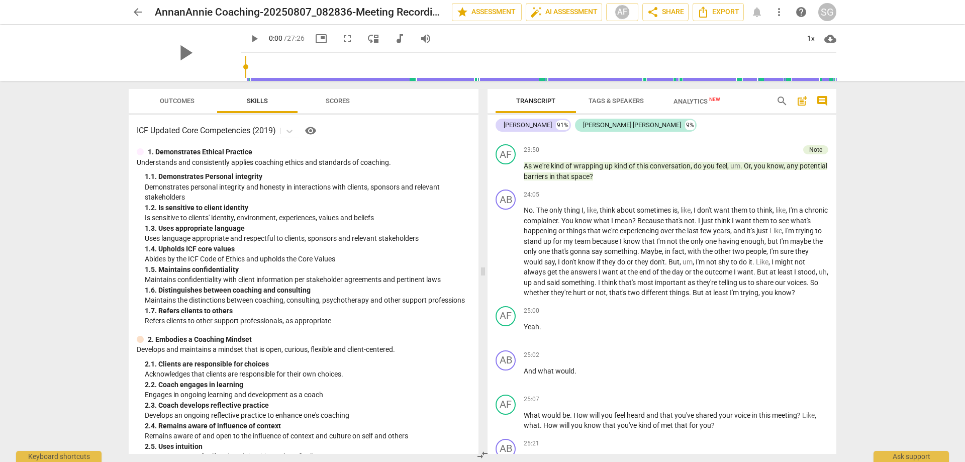
click at [865, 300] on div "arrow_back AnnanAnnie Coaching-20250807_082836-Meeting Recording edit star Asse…" at bounding box center [482, 231] width 965 height 462
